Goal: Task Accomplishment & Management: Use online tool/utility

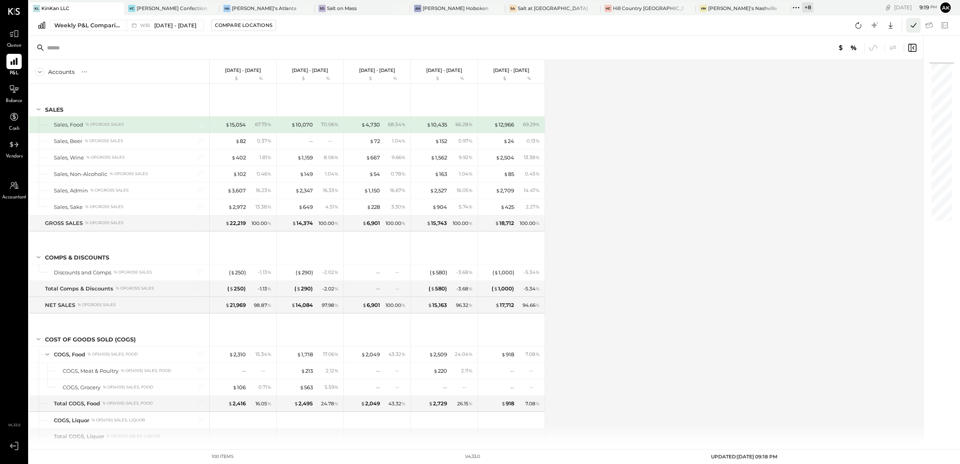
click at [914, 23] on icon at bounding box center [913, 25] width 10 height 10
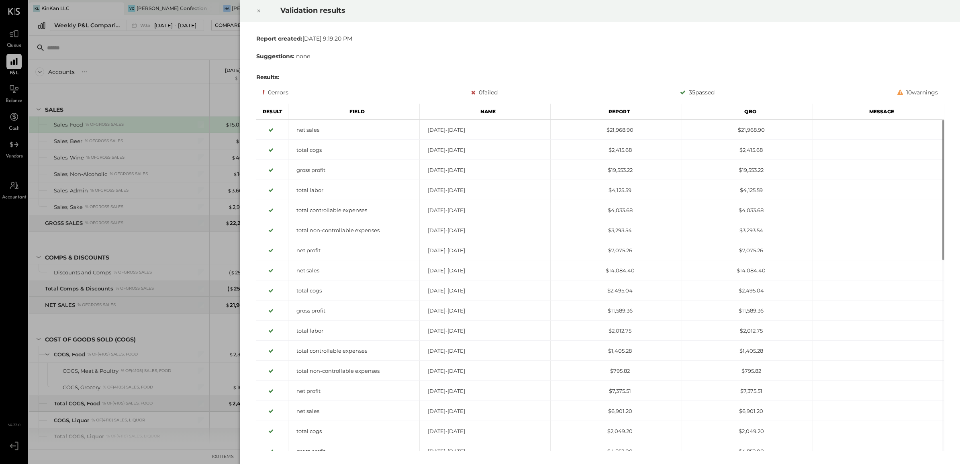
click at [258, 10] on icon at bounding box center [258, 11] width 5 height 10
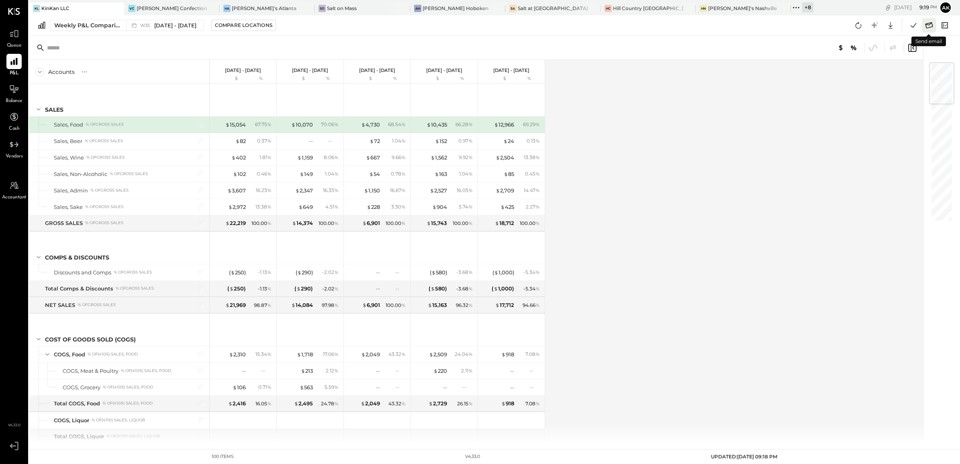
click at [929, 26] on icon at bounding box center [929, 25] width 10 height 10
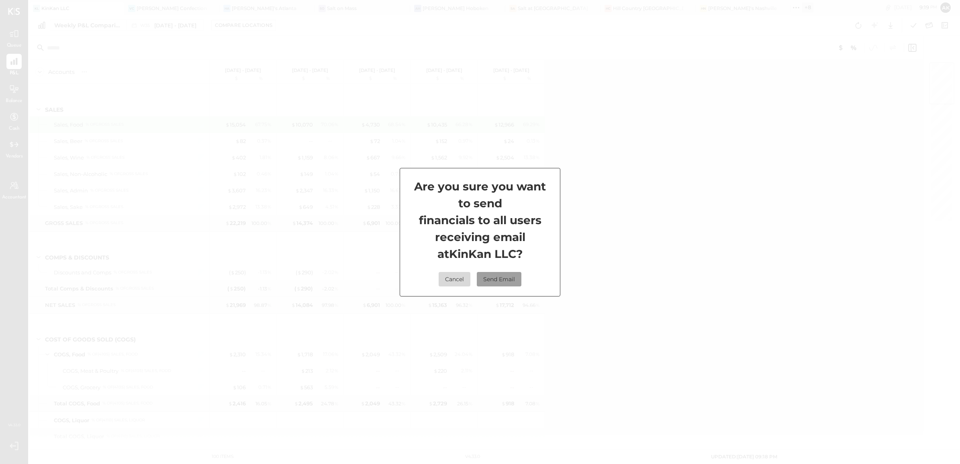
click at [499, 276] on button "Send Email" at bounding box center [499, 279] width 45 height 14
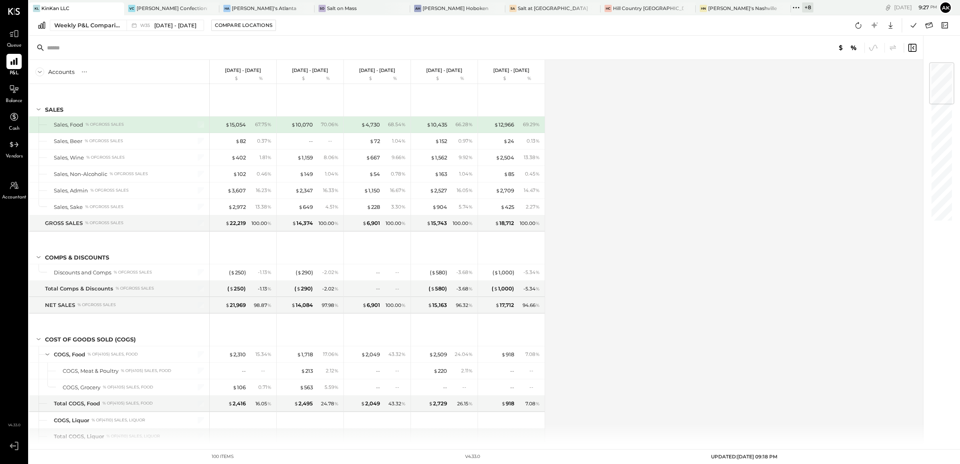
click at [802, 6] on div "+ 8" at bounding box center [807, 7] width 11 height 10
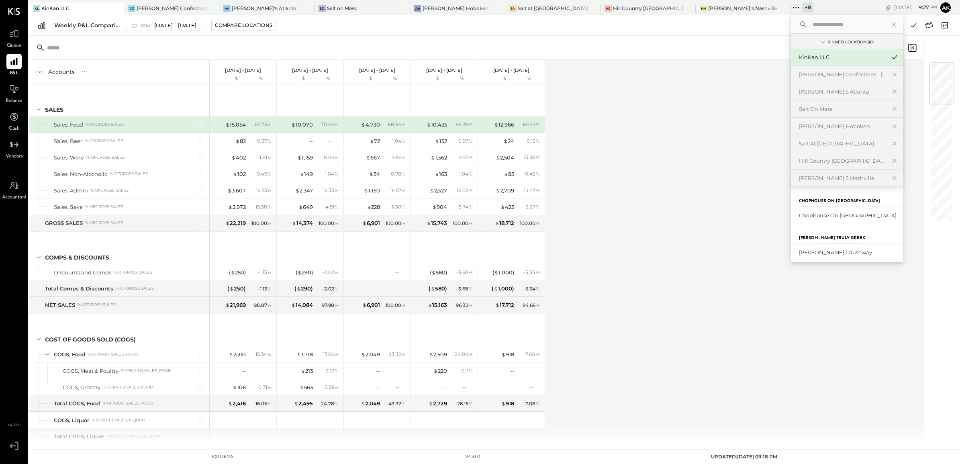
click at [810, 24] on input "text" at bounding box center [847, 24] width 75 height 14
type input "****"
click at [799, 215] on div "Caddies - Hole In One [US_STATE]" at bounding box center [842, 216] width 87 height 8
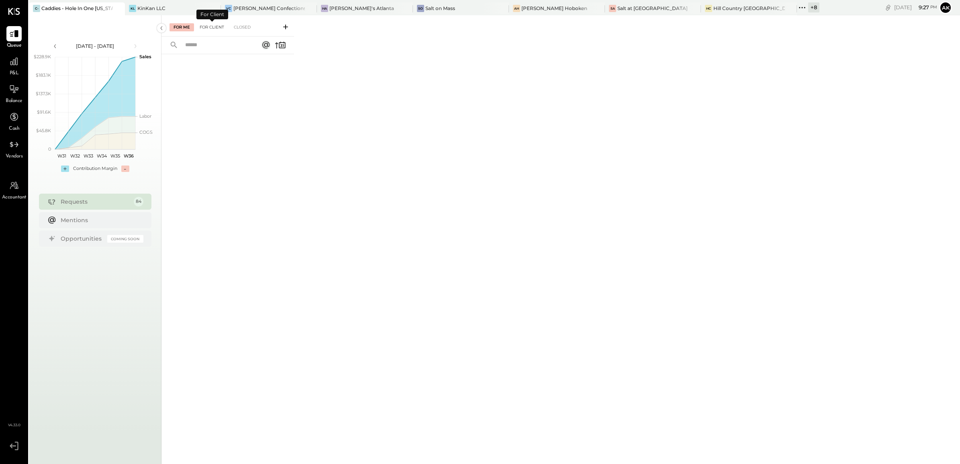
click at [218, 27] on div "For Client" at bounding box center [212, 27] width 33 height 8
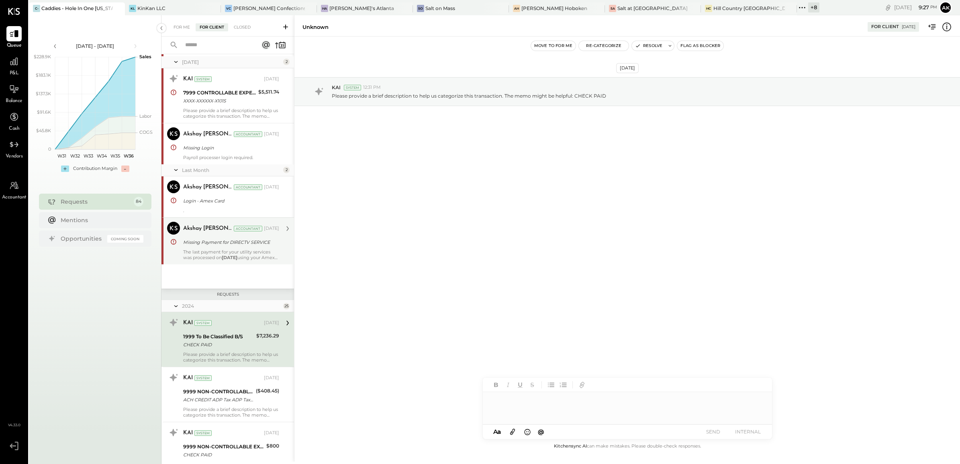
scroll to position [435, 0]
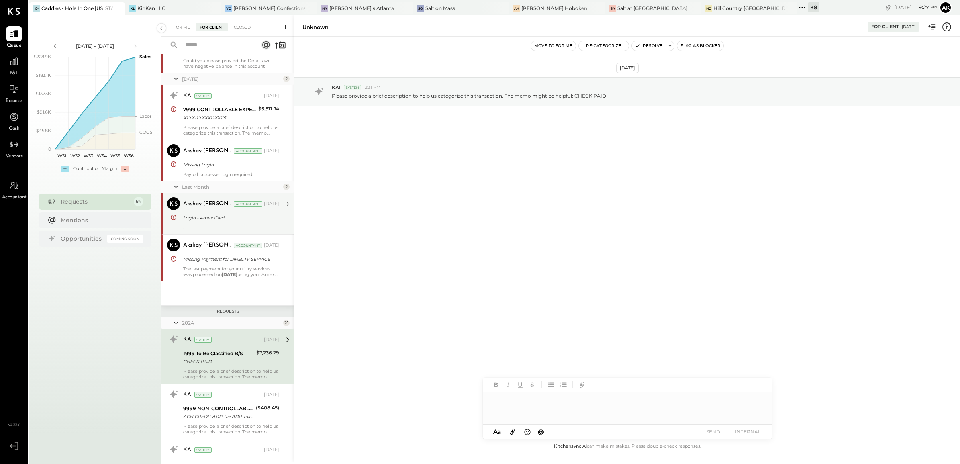
click at [211, 216] on div "Login - Amex Card" at bounding box center [230, 218] width 94 height 8
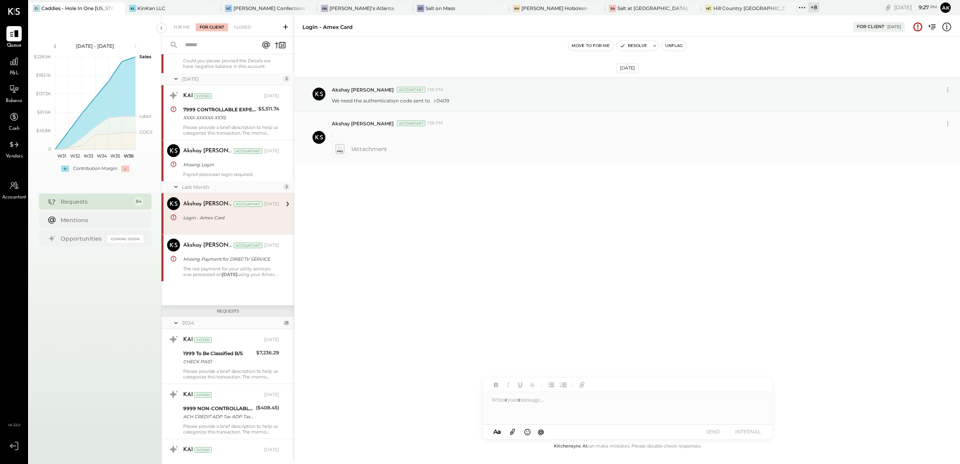
click at [338, 149] on icon at bounding box center [339, 148] width 8 height 9
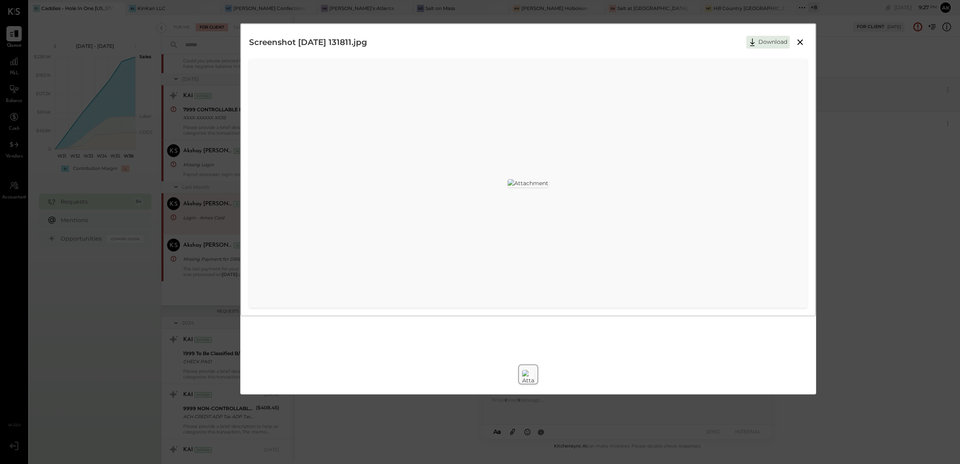
click at [800, 42] on icon at bounding box center [801, 42] width 6 height 6
